Goal: Information Seeking & Learning: Learn about a topic

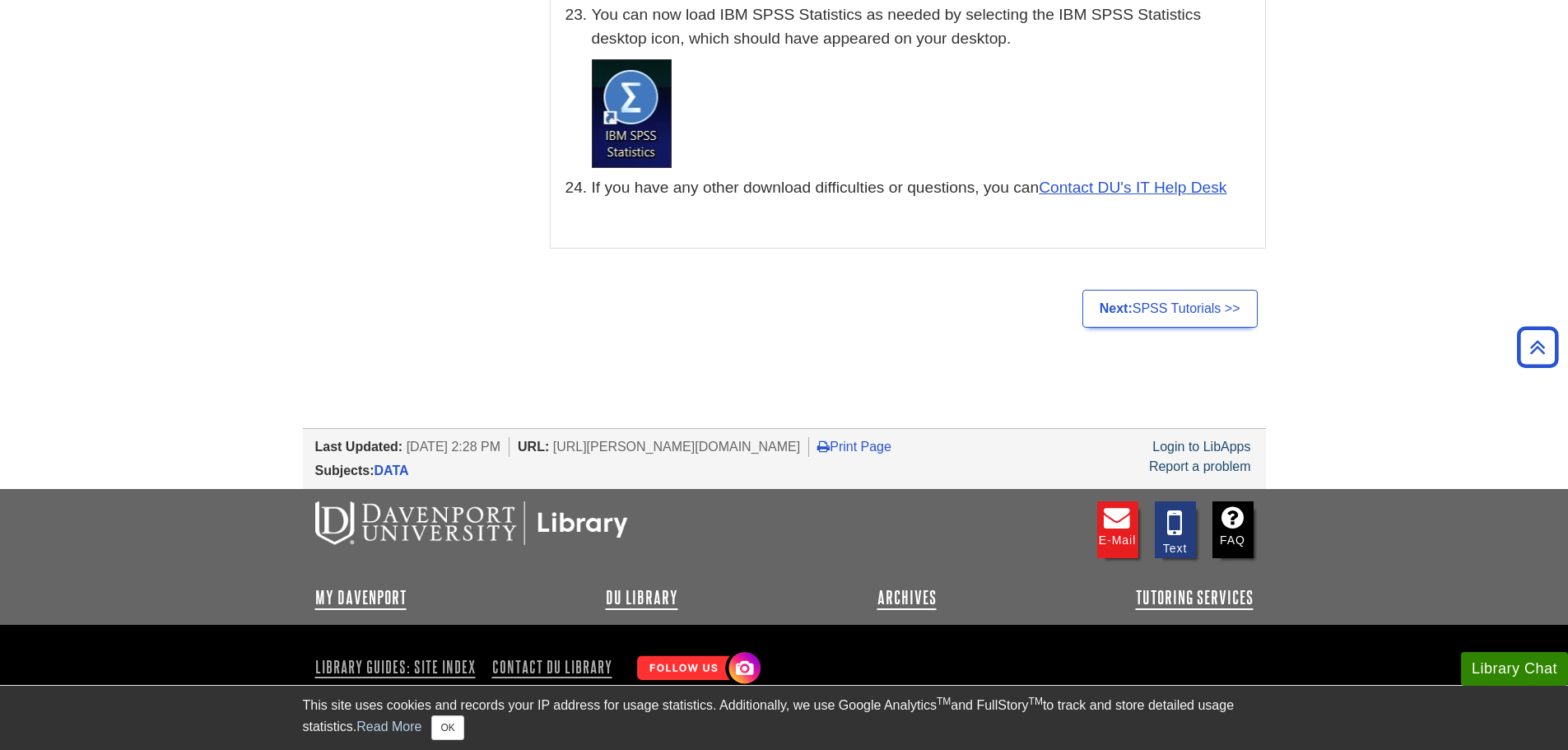
drag, startPoint x: 885, startPoint y: 440, endPoint x: 828, endPoint y: 935, distance: 498.3
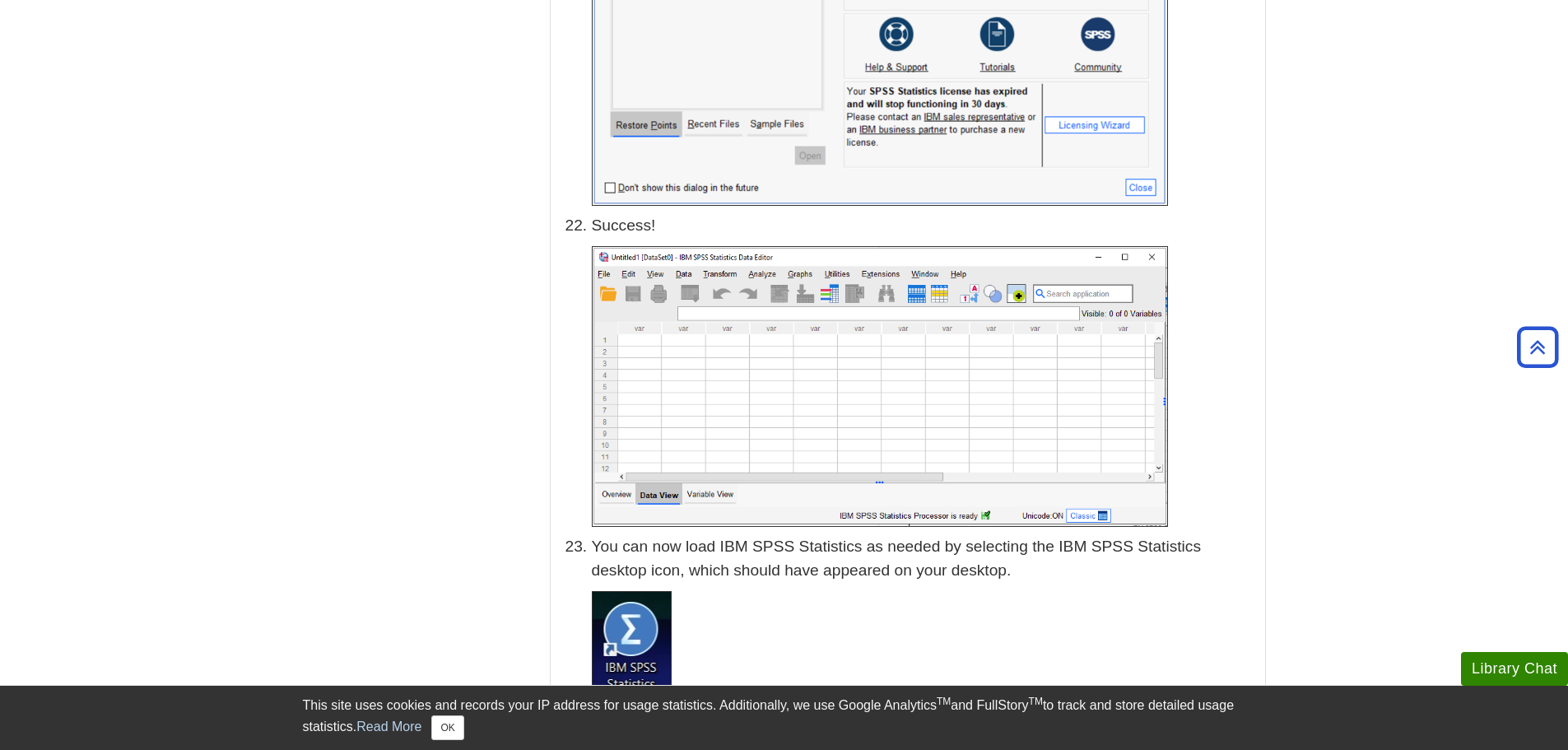
scroll to position [7951, 0]
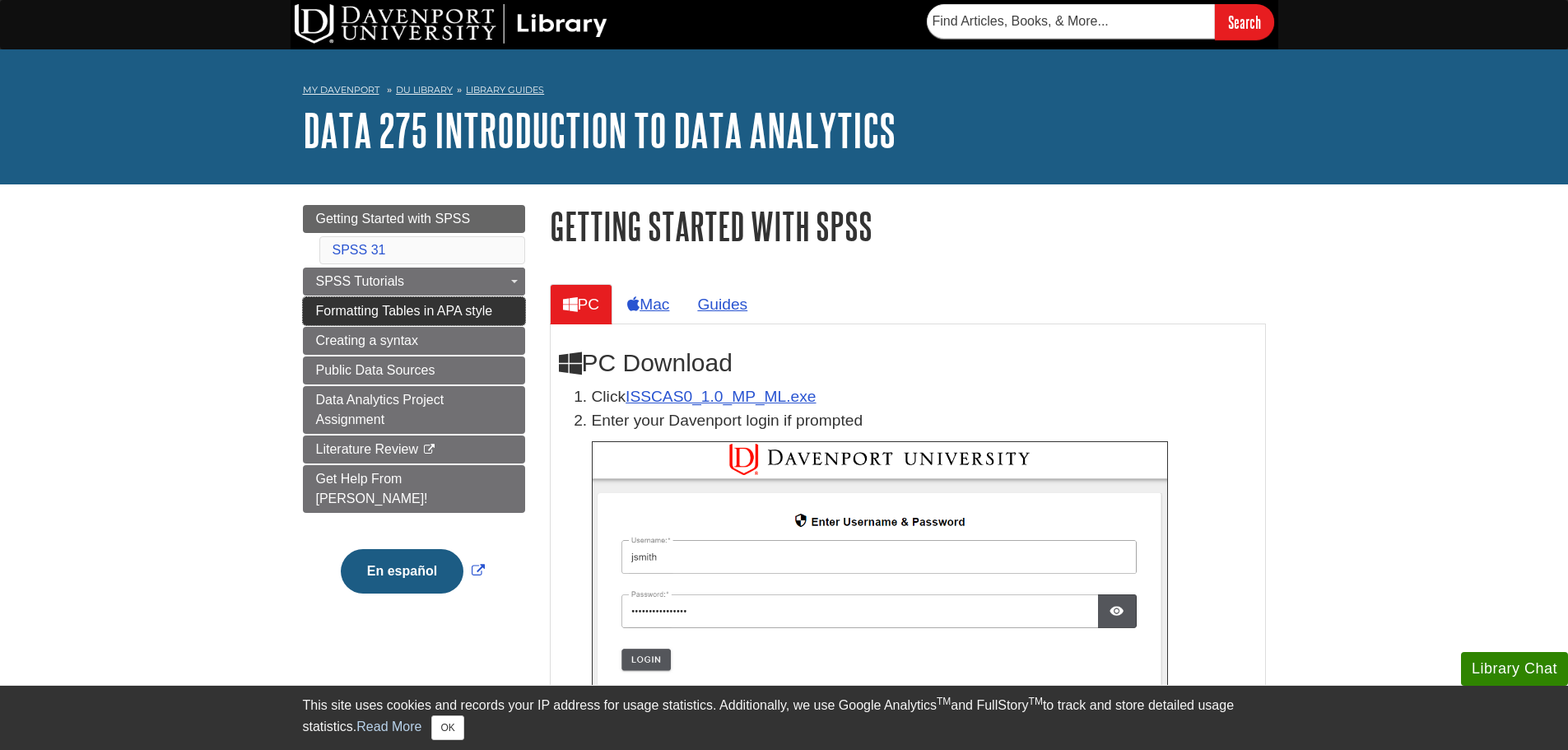
click at [477, 317] on span "Formatting Tables in APA style" at bounding box center [405, 310] width 177 height 14
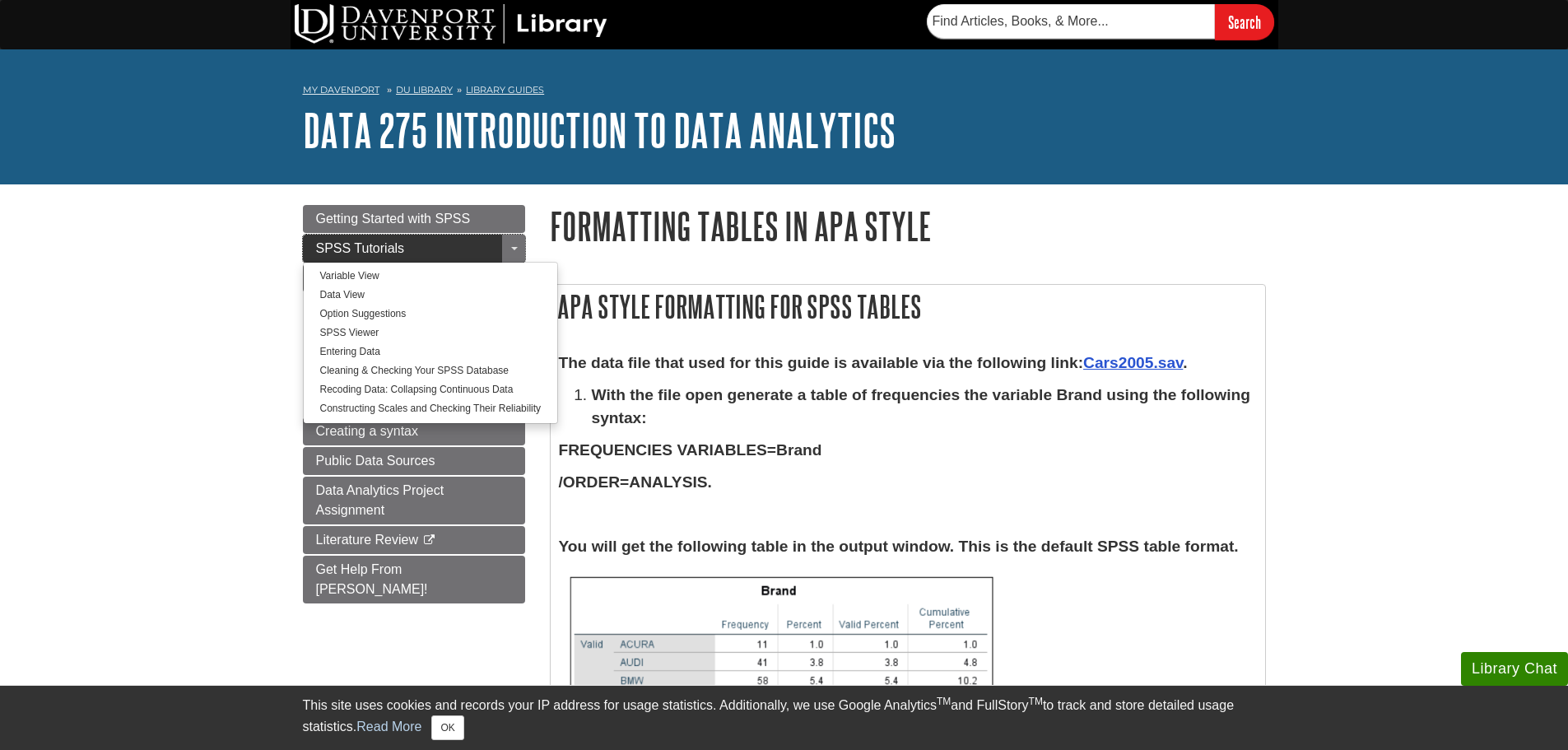
click at [476, 257] on link "SPSS Tutorials" at bounding box center [414, 248] width 223 height 28
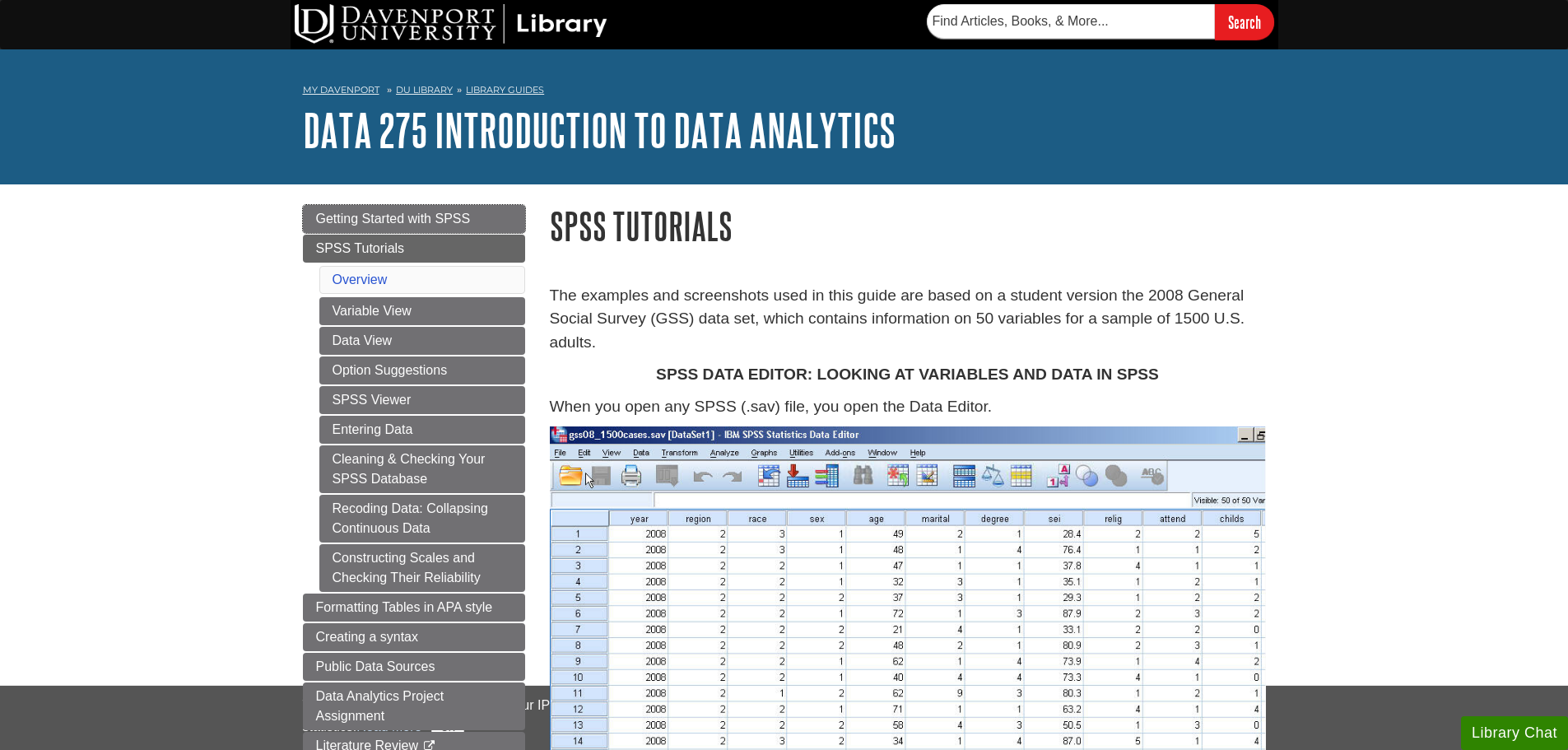
click at [478, 221] on link "Getting Started with SPSS" at bounding box center [414, 219] width 223 height 28
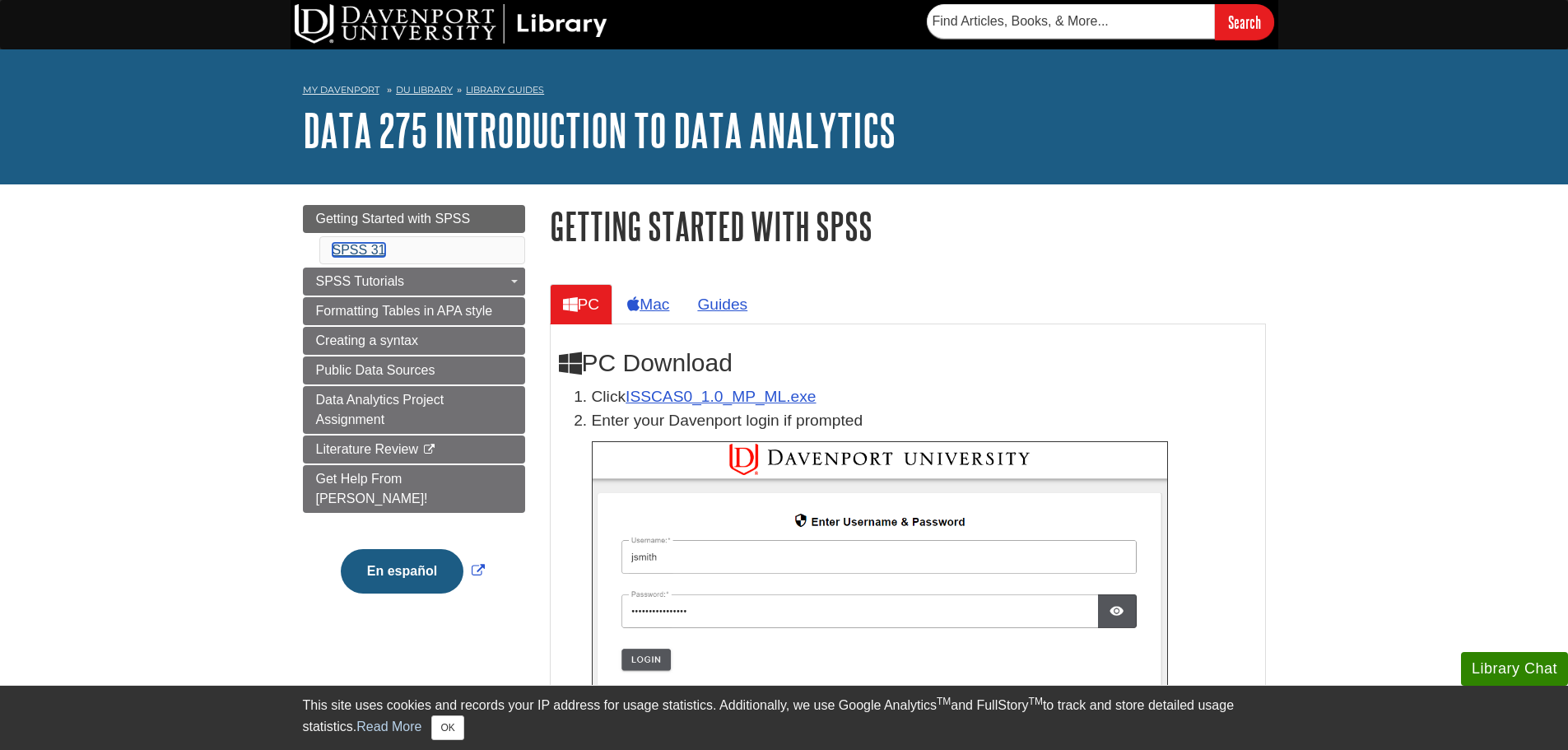
click at [382, 250] on link "SPSS 31" at bounding box center [359, 249] width 54 height 14
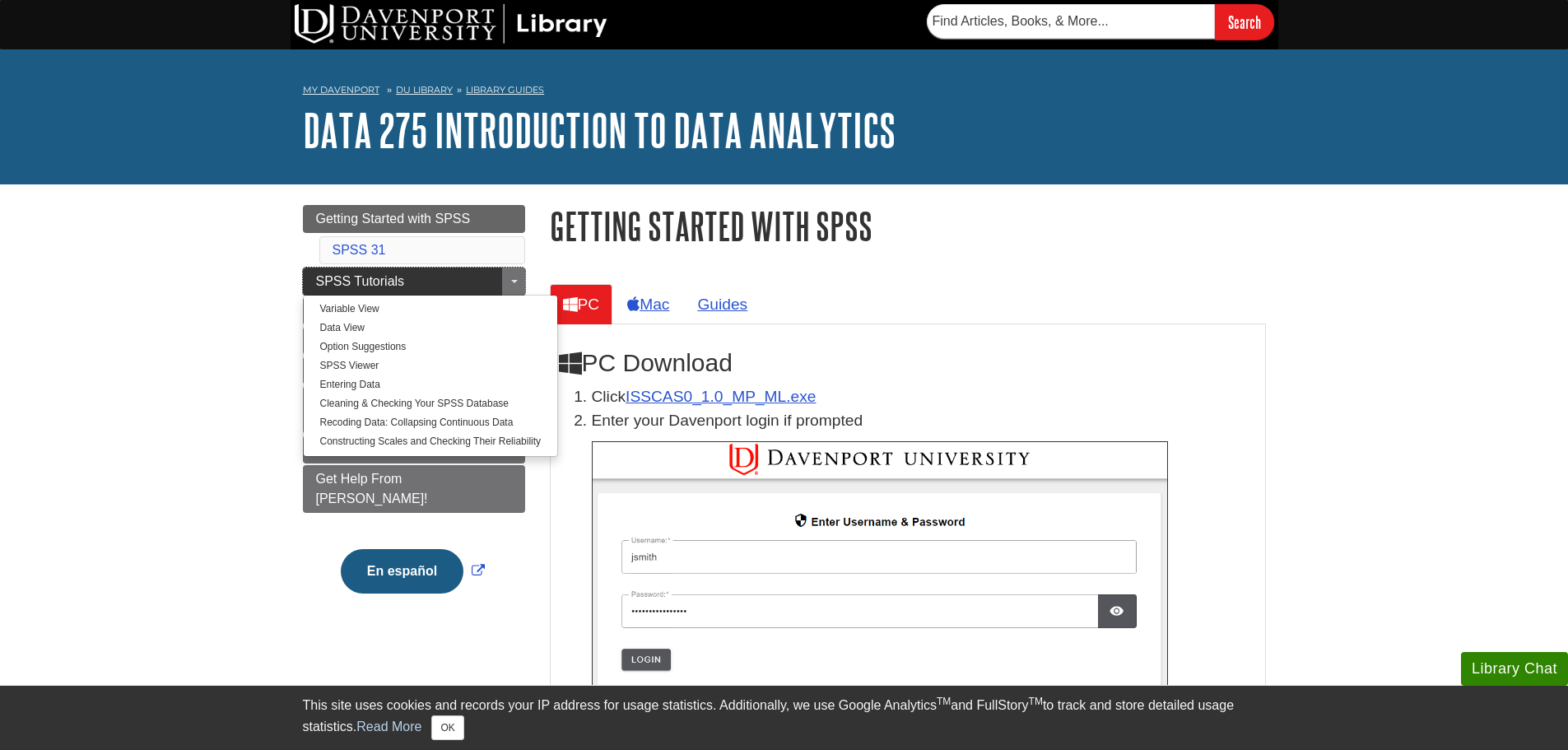
click at [392, 276] on span "SPSS Tutorials" at bounding box center [360, 281] width 88 height 14
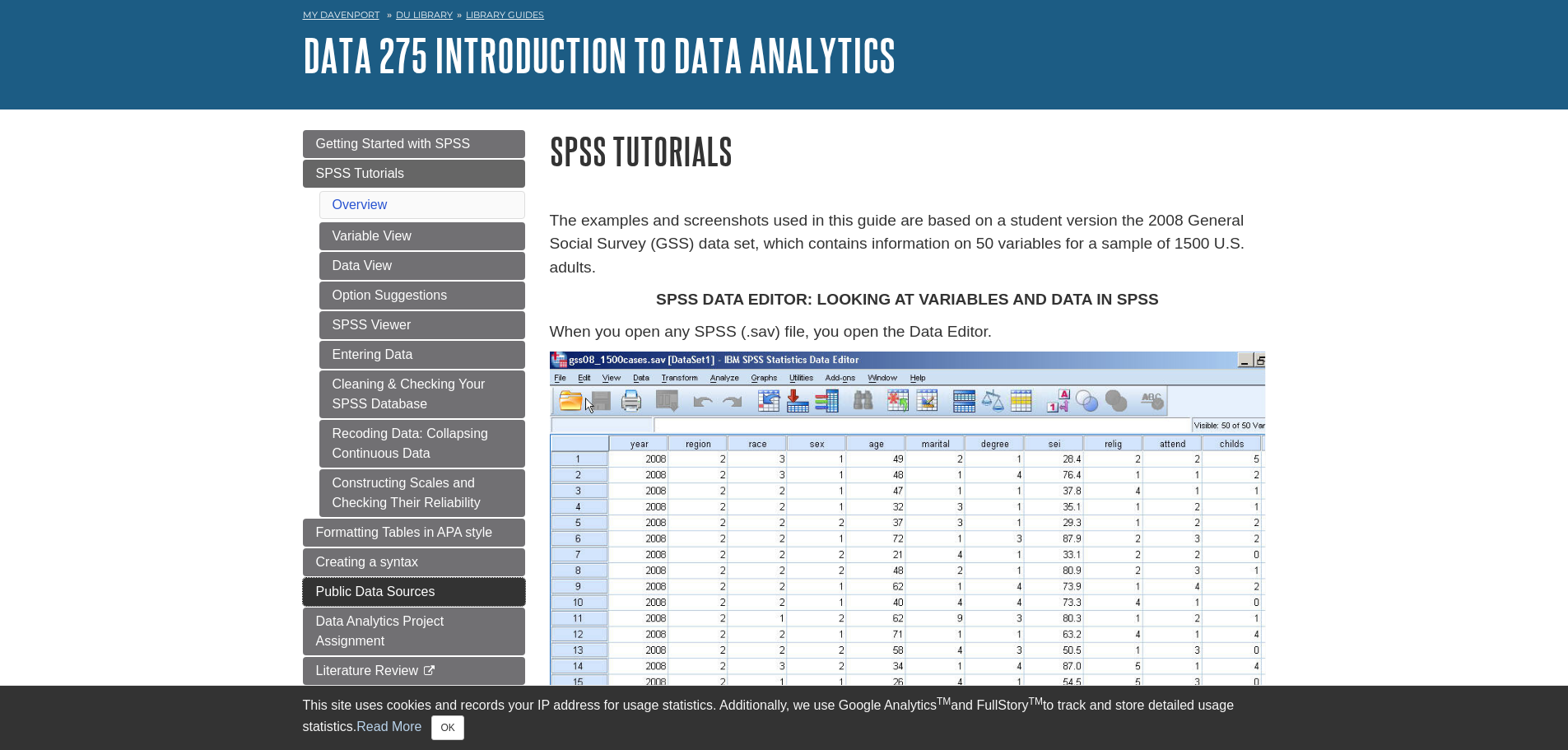
scroll to position [165, 0]
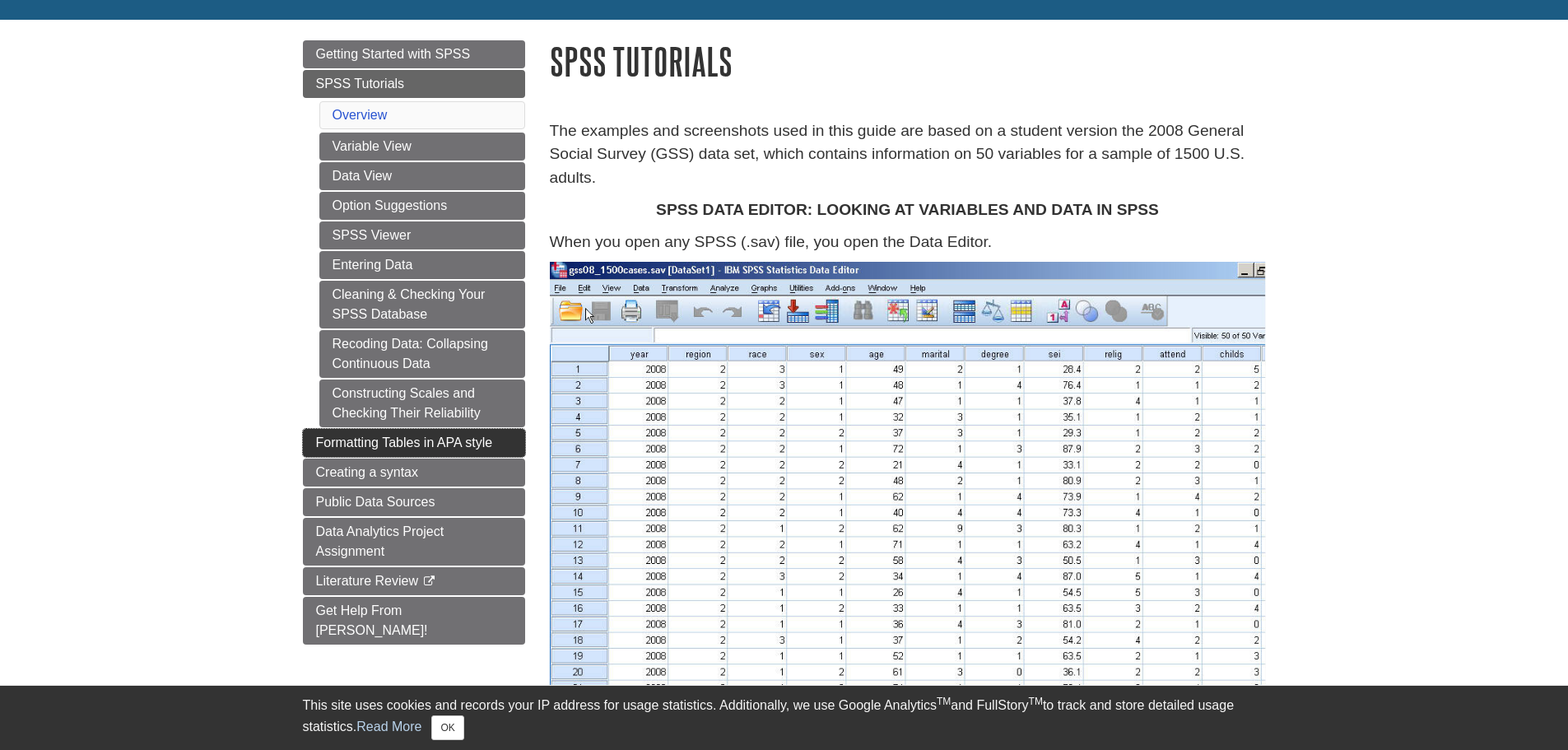
click at [381, 436] on span "Formatting Tables in APA style" at bounding box center [405, 442] width 177 height 14
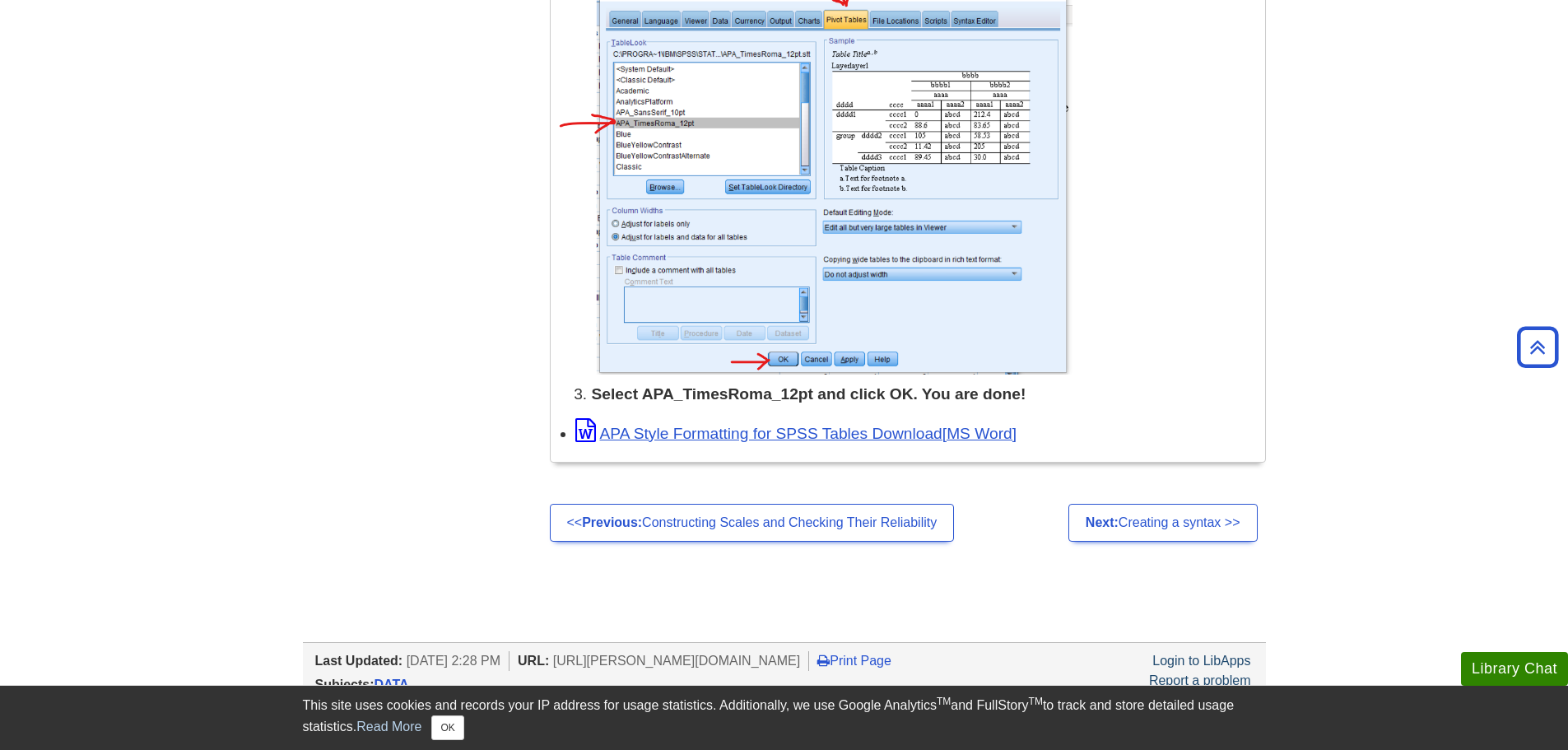
scroll to position [2084, 0]
